Goal: Find specific page/section: Find specific page/section

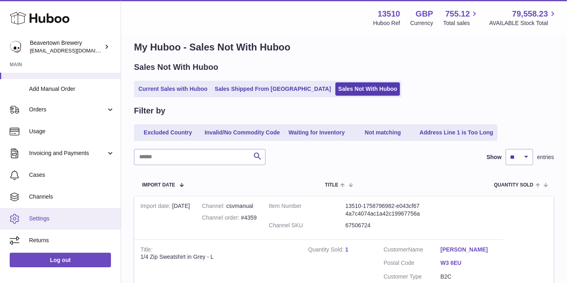
scroll to position [45, 0]
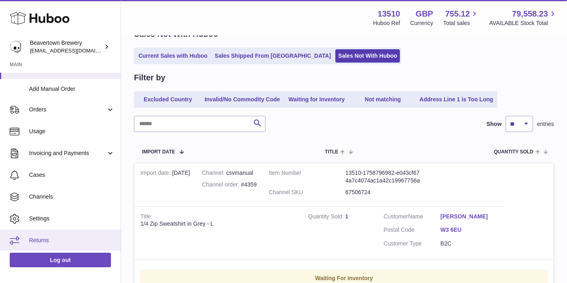
click at [69, 235] on link "Returns" at bounding box center [60, 241] width 121 height 22
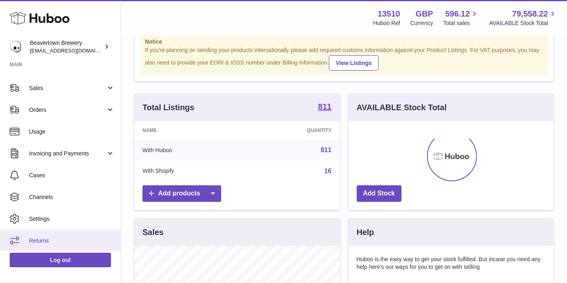
scroll to position [45, 0]
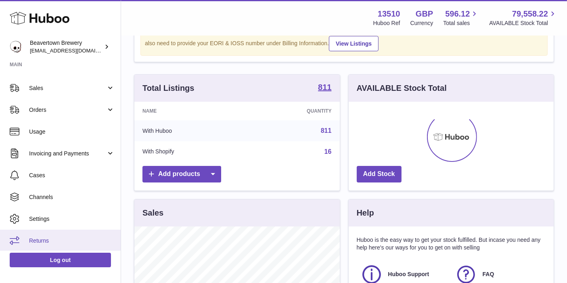
click at [49, 237] on span "Returns" at bounding box center [72, 241] width 86 height 8
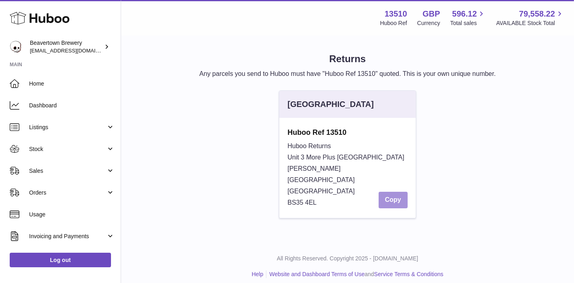
click at [385, 192] on button "Copy" at bounding box center [393, 200] width 29 height 17
